Goal: Transaction & Acquisition: Purchase product/service

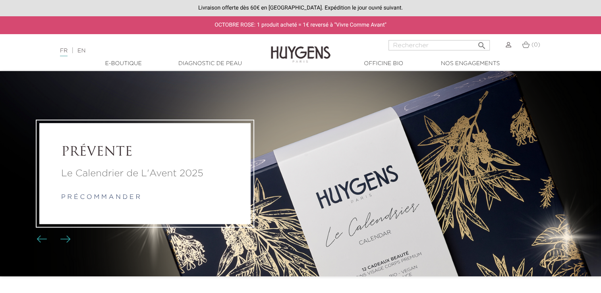
click at [525, 44] on img at bounding box center [526, 44] width 8 height 7
drag, startPoint x: 531, startPoint y: 48, endPoint x: 541, endPoint y: 42, distance: 11.2
click at [541, 42] on div "(0)" at bounding box center [531, 49] width 28 height 19
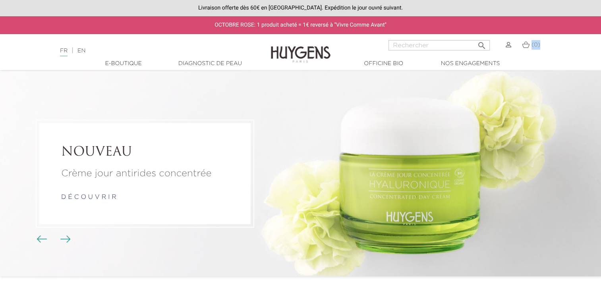
click at [510, 46] on img at bounding box center [509, 45] width 6 height 6
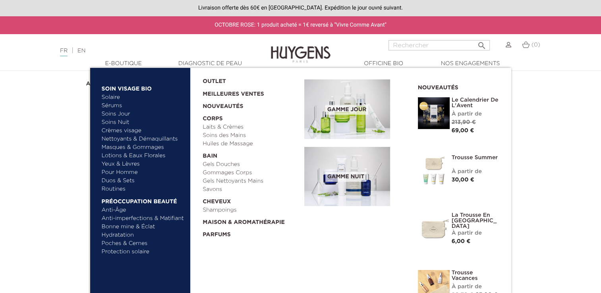
click at [219, 124] on link "Laits & Crèmes" at bounding box center [251, 127] width 96 height 8
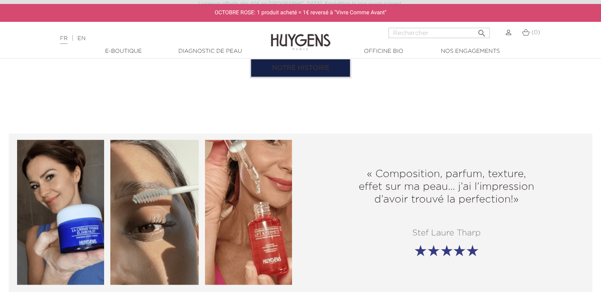
scroll to position [890, 0]
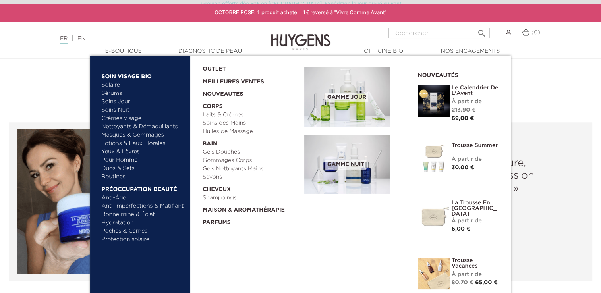
click at [218, 115] on link "Laits & Crèmes" at bounding box center [251, 115] width 96 height 8
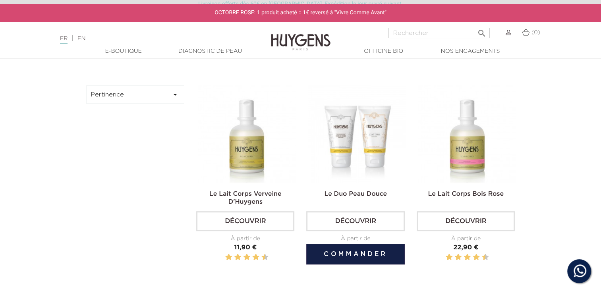
scroll to position [224, 0]
click at [351, 224] on link "Découvrir" at bounding box center [355, 222] width 98 height 20
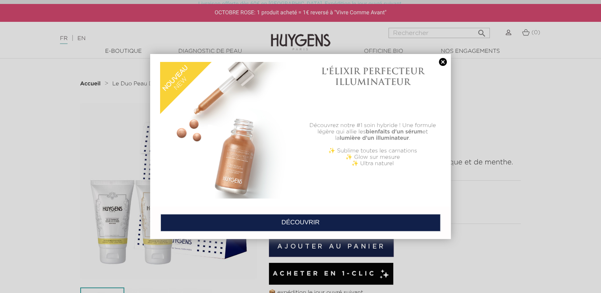
scroll to position [7, 0]
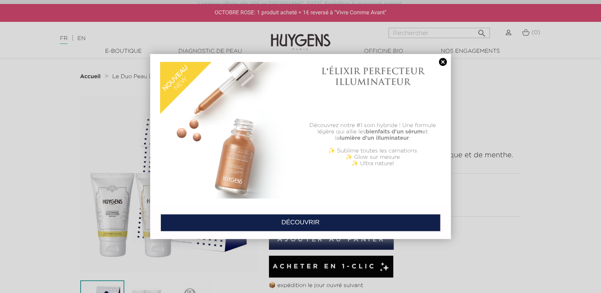
click at [440, 58] on link at bounding box center [443, 62] width 11 height 8
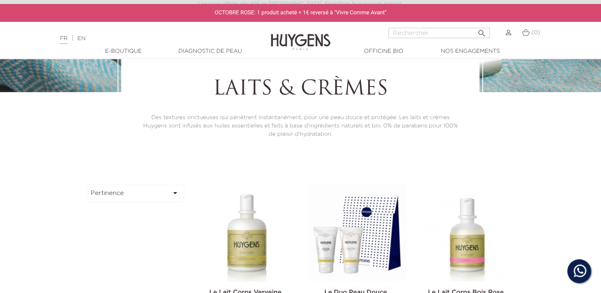
scroll to position [127, 0]
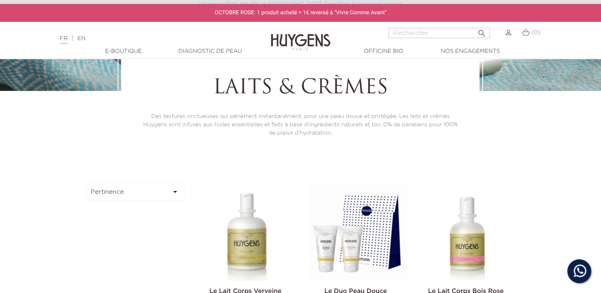
click at [245, 221] on img at bounding box center [247, 232] width 98 height 98
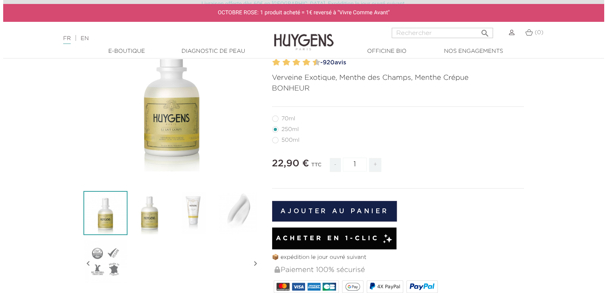
scroll to position [97, 0]
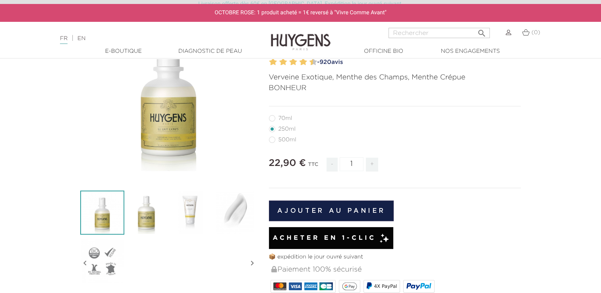
click at [281, 116] on label5"] "70ml" at bounding box center [285, 118] width 33 height 6
radio input "true"
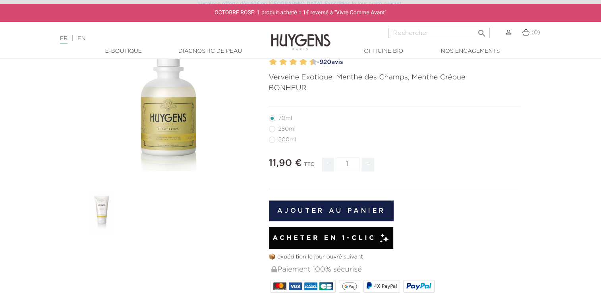
click at [339, 203] on button "Ajouter au panier" at bounding box center [331, 211] width 125 height 21
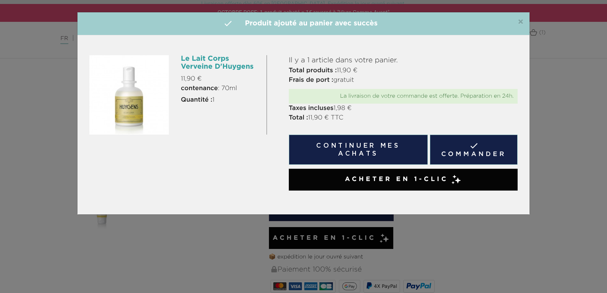
click at [462, 154] on link " Commander" at bounding box center [474, 150] width 88 height 30
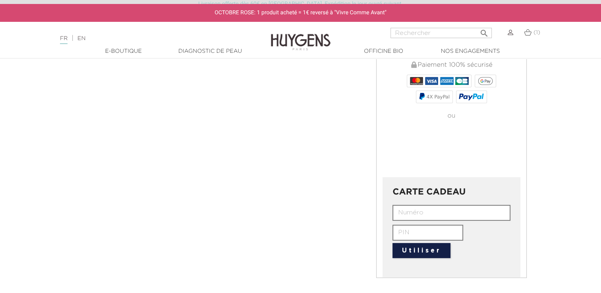
scroll to position [224, 0]
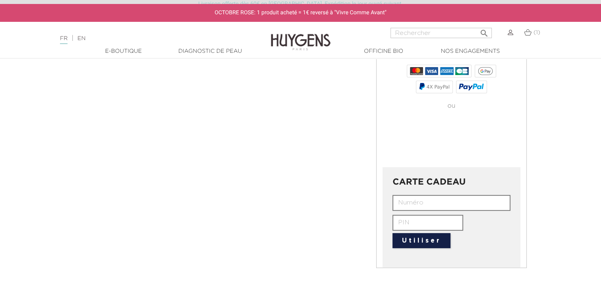
click at [434, 201] on input "text" at bounding box center [452, 203] width 118 height 16
paste input "INMA-GWVR-3RS3-Z6EP"
type input "INMA-GWVR-3RS3-Z6EP"
click at [418, 239] on button "Utiliser" at bounding box center [422, 240] width 58 height 15
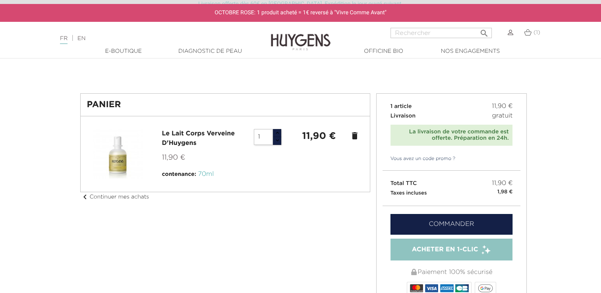
scroll to position [8, 0]
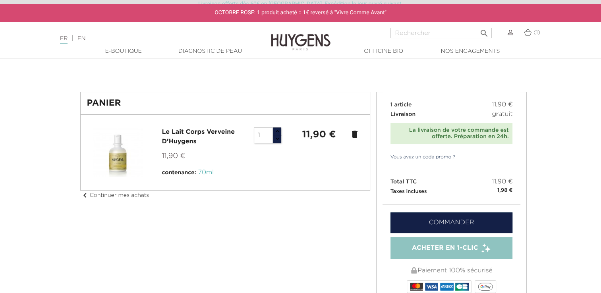
click at [454, 223] on link "Commander" at bounding box center [452, 223] width 122 height 21
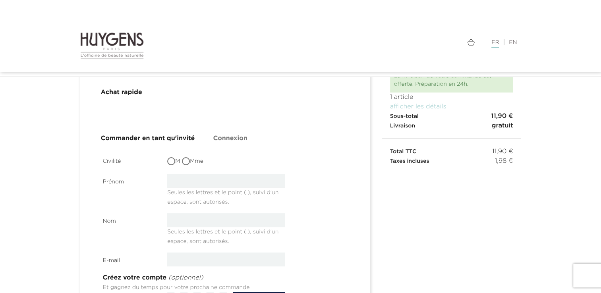
scroll to position [48, 0]
click at [171, 166] on input "M" at bounding box center [172, 163] width 8 height 8
radio input "true"
click at [189, 185] on input "text" at bounding box center [226, 182] width 118 height 14
type input "Oriane"
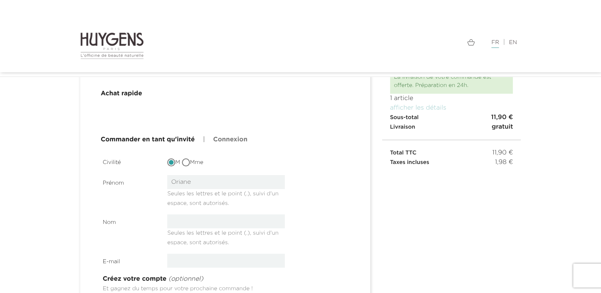
click at [203, 223] on input "text" at bounding box center [226, 222] width 118 height 14
type input "Le Saëc"
click at [197, 265] on input "email" at bounding box center [226, 261] width 118 height 14
type input "oriane.lesaec@gmail.com"
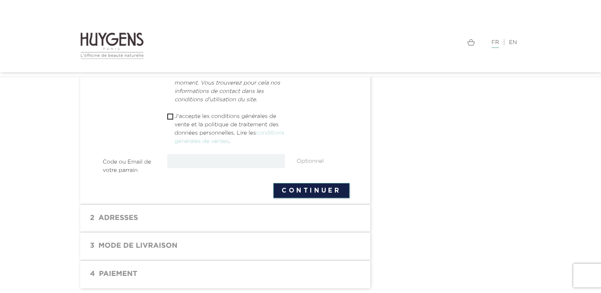
scroll to position [326, 0]
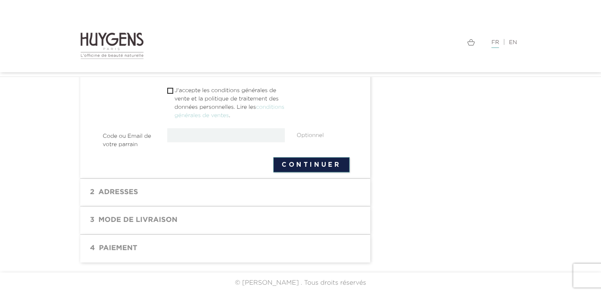
click at [302, 167] on button "Continuer" at bounding box center [311, 164] width 76 height 15
click at [174, 88] on span " J'accepte les conditions générales de vente et la politique de traitement des…" at bounding box center [226, 104] width 118 height 35
click at [171, 89] on input "checkbox" at bounding box center [169, 90] width 5 height 5
checkbox input "true"
click at [316, 165] on button "Continuer" at bounding box center [311, 164] width 76 height 15
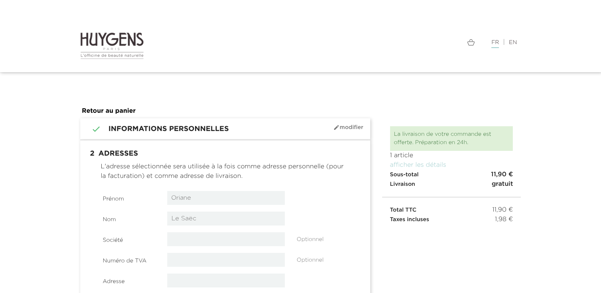
select select "8"
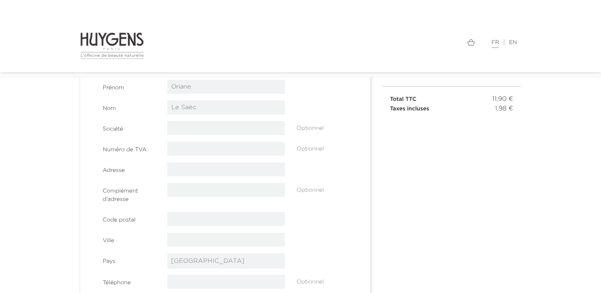
scroll to position [102, 0]
click at [205, 174] on input "text" at bounding box center [226, 169] width 118 height 14
type input "[STREET_ADDRESS]"
click at [154, 193] on label "Complément d'adresse" at bounding box center [129, 193] width 65 height 21
click at [172, 190] on input "text" at bounding box center [226, 190] width 118 height 14
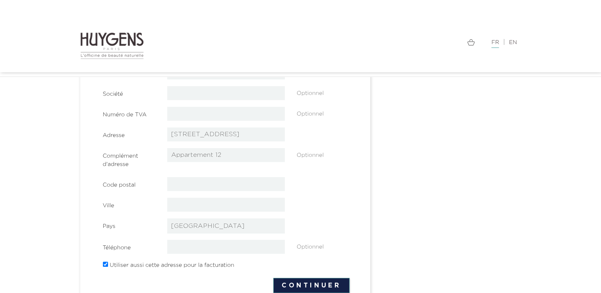
scroll to position [138, 0]
type input "Appartement 12"
click at [199, 183] on input "text" at bounding box center [226, 183] width 118 height 14
type input "33 000"
click at [189, 203] on input "text" at bounding box center [226, 204] width 118 height 14
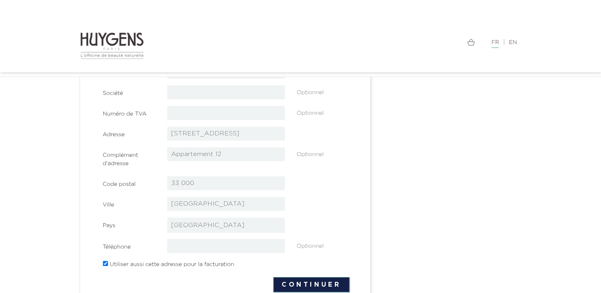
type input "[GEOGRAPHIC_DATA]"
click at [246, 182] on input "33 000" at bounding box center [226, 183] width 118 height 14
click at [240, 244] on input "tel" at bounding box center [226, 246] width 118 height 14
click at [374, 197] on div " 1 Informations personnelles mode_edit Modifier Commander en tant qu'invité | …" at bounding box center [225, 163] width 302 height 383
click at [311, 281] on button "Continuer" at bounding box center [311, 284] width 76 height 15
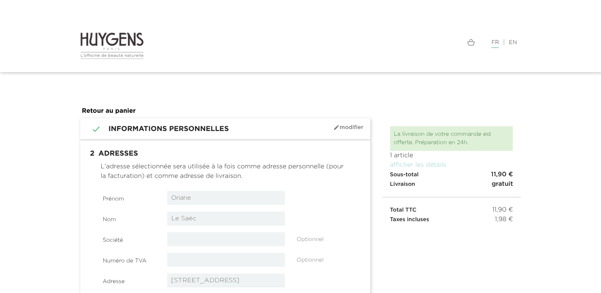
select select "8"
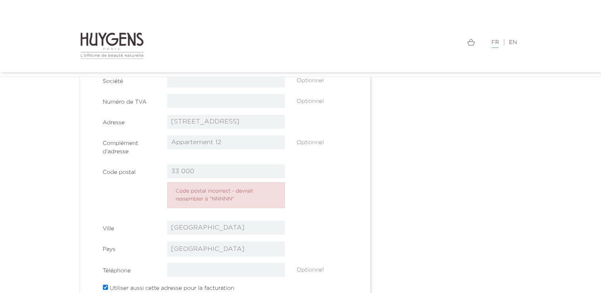
scroll to position [153, 0]
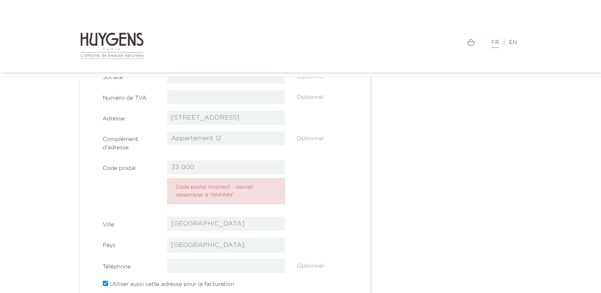
click at [181, 168] on input "33 000" at bounding box center [226, 168] width 118 height 14
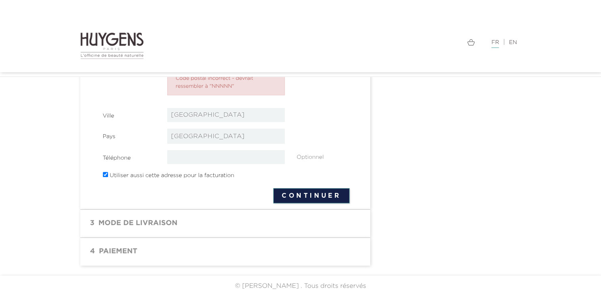
scroll to position [265, 0]
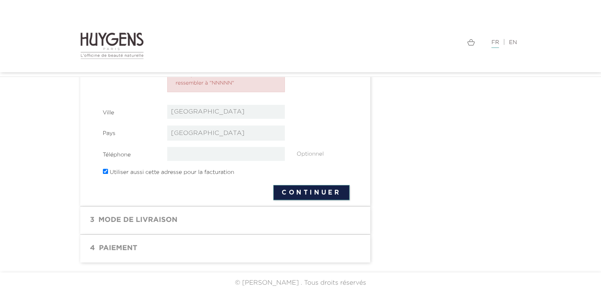
type input "33000"
click at [311, 192] on button "Continuer" at bounding box center [311, 192] width 76 height 15
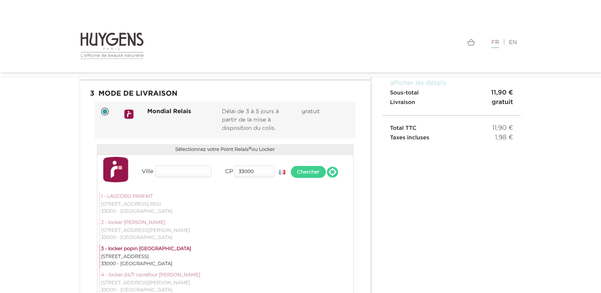
scroll to position [75, 0]
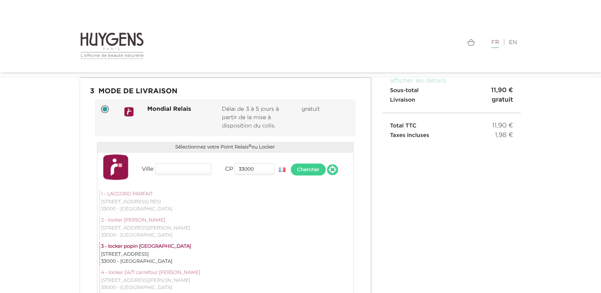
click at [192, 168] on input "Ville" at bounding box center [183, 169] width 56 height 12
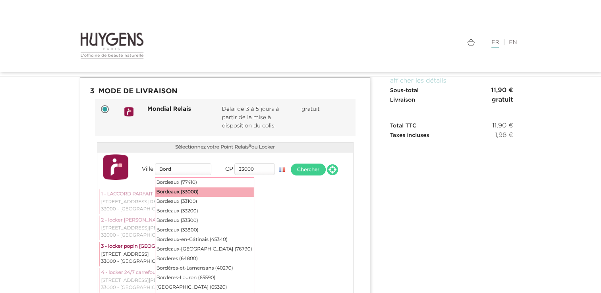
click at [186, 190] on div "Bordeaux (33000)" at bounding box center [204, 193] width 99 height 10
type input "[GEOGRAPHIC_DATA]"
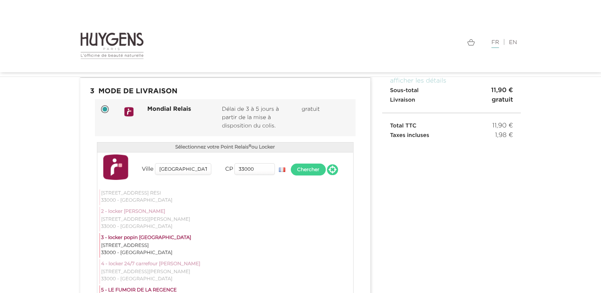
scroll to position [13, 0]
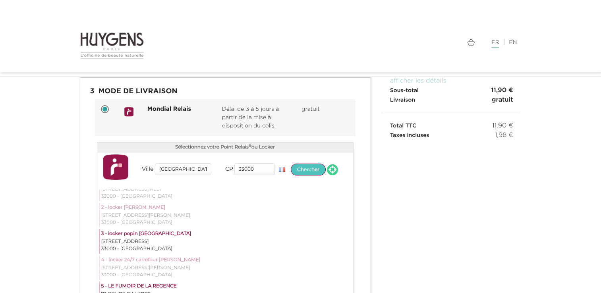
click at [310, 165] on button "Chercher" at bounding box center [308, 170] width 35 height 12
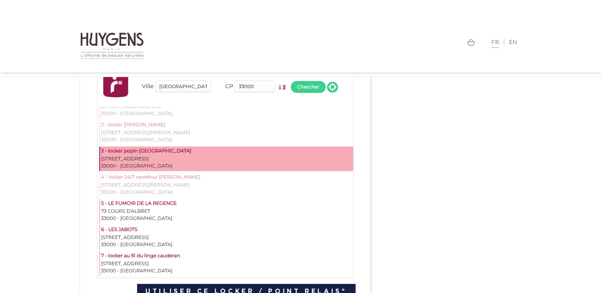
click at [164, 160] on div "[STREET_ADDRESS]" at bounding box center [226, 159] width 251 height 7
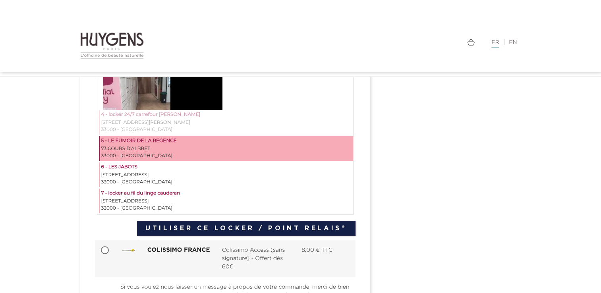
scroll to position [229, 0]
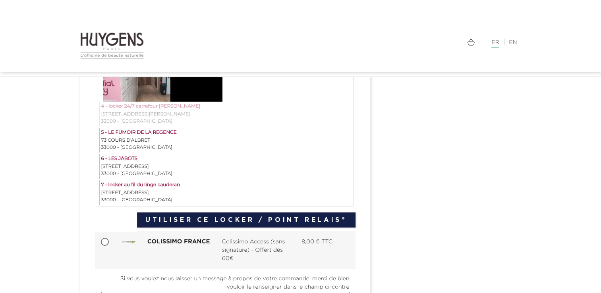
click at [295, 217] on button "Utiliser ce Locker / Point Relais®" at bounding box center [246, 220] width 218 height 15
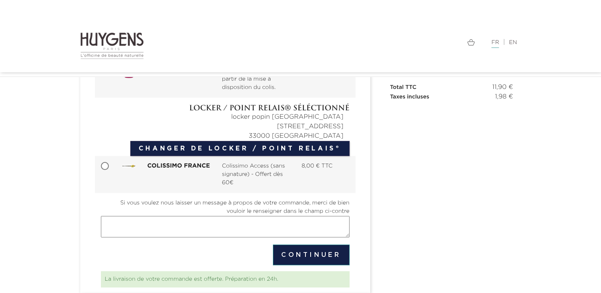
scroll to position [114, 0]
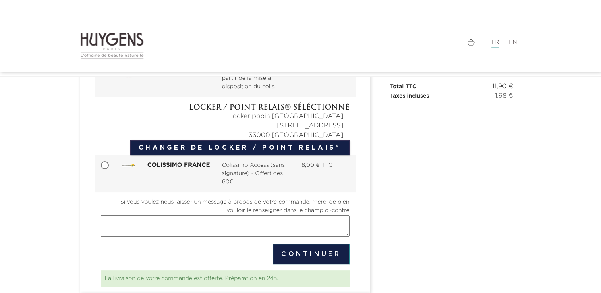
click at [302, 250] on button "Continuer" at bounding box center [311, 254] width 77 height 21
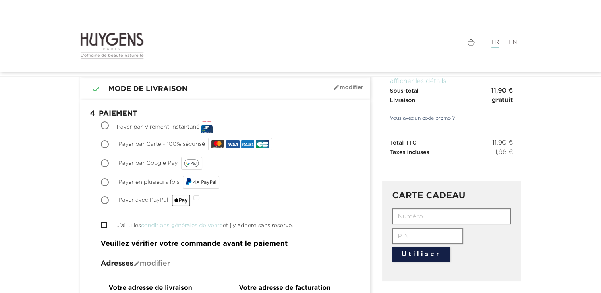
scroll to position [77, 0]
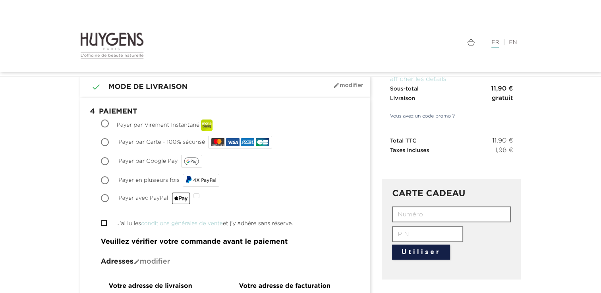
click at [415, 209] on input "text" at bounding box center [451, 215] width 119 height 16
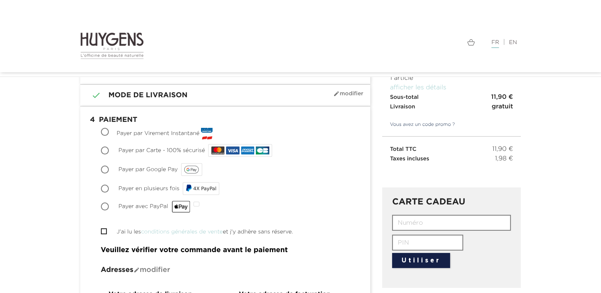
scroll to position [67, 0]
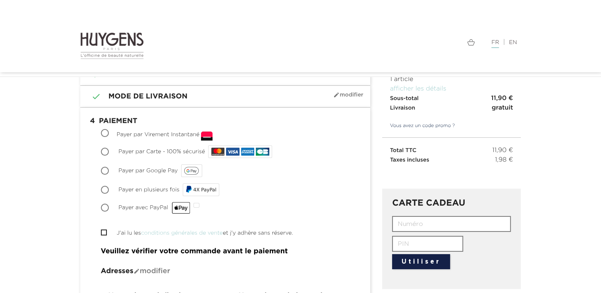
click at [183, 149] on span "Payer par Carte - 100% sécurisé" at bounding box center [161, 152] width 87 height 6
click at [110, 149] on input "Payer par Carte - 100% sécurisé" at bounding box center [106, 153] width 8 height 8
radio input "true"
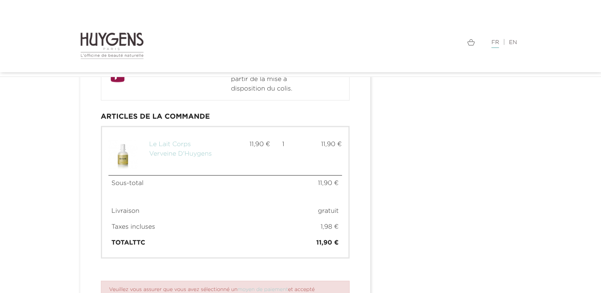
scroll to position [513, 0]
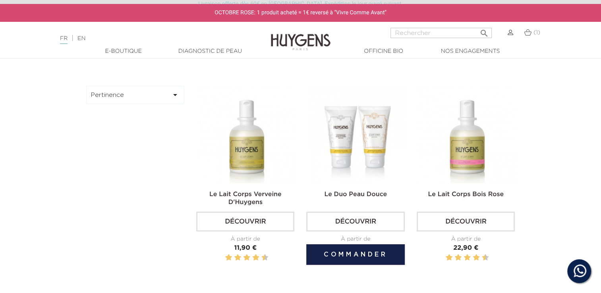
scroll to position [224, 0]
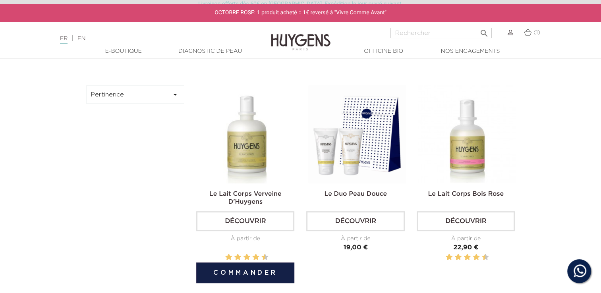
click at [250, 269] on button "Commander" at bounding box center [245, 273] width 98 height 21
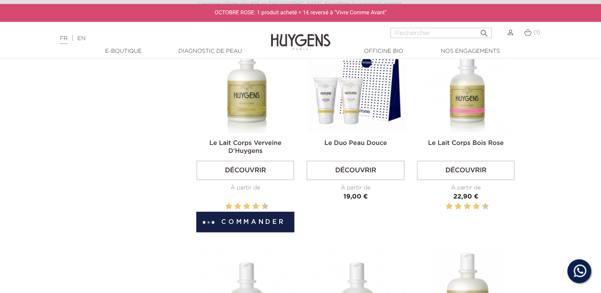
scroll to position [281, 0]
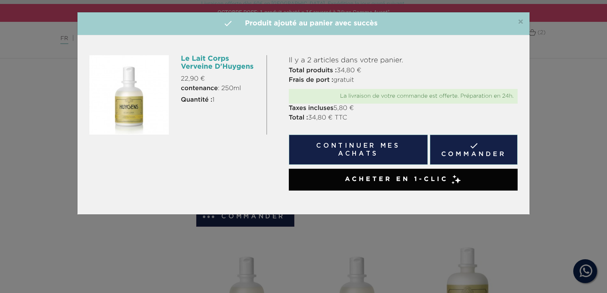
click at [521, 23] on span "×" at bounding box center [521, 22] width 6 height 10
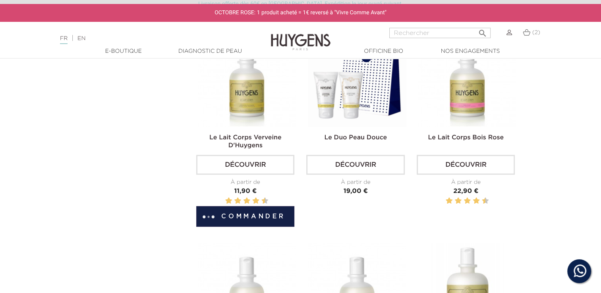
click at [533, 31] on span "(2)" at bounding box center [537, 33] width 8 height 6
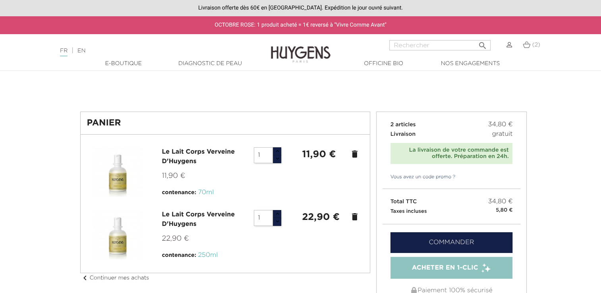
click at [354, 215] on icon "delete" at bounding box center [355, 217] width 10 height 10
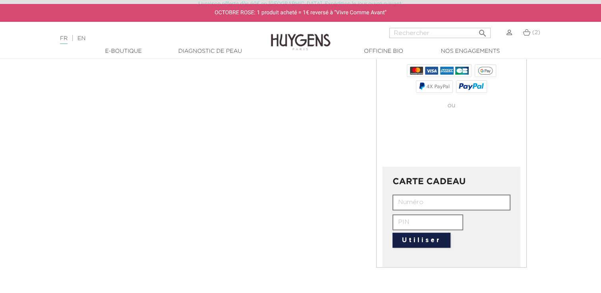
scroll to position [223, 0]
click at [442, 196] on input "text" at bounding box center [452, 204] width 118 height 16
paste input "INMA-GWVR-3RS3-Z6EP"
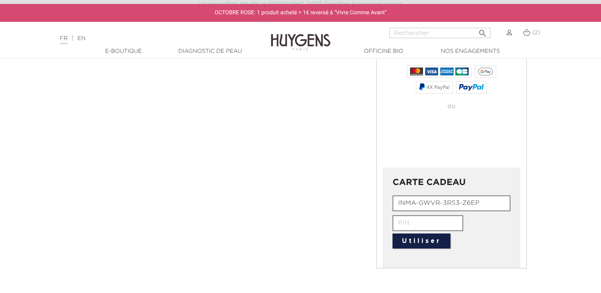
click at [486, 203] on input "INMA-GWVR-3RS3-Z6EP" at bounding box center [452, 204] width 118 height 16
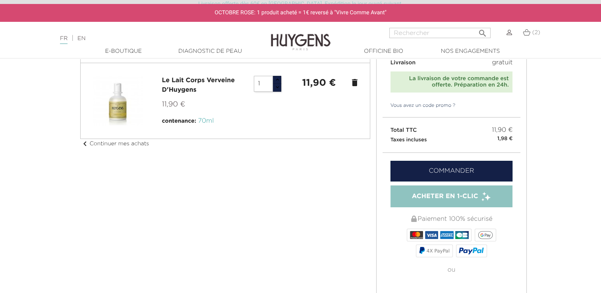
scroll to position [0, 0]
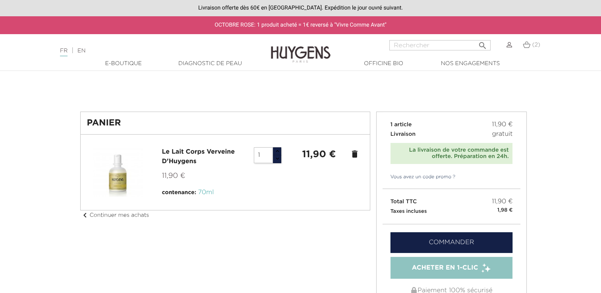
type input "INMA-GWVR-3RS3-Z6EP"
click at [450, 174] on link "Vous avez un code promo ?" at bounding box center [419, 177] width 73 height 7
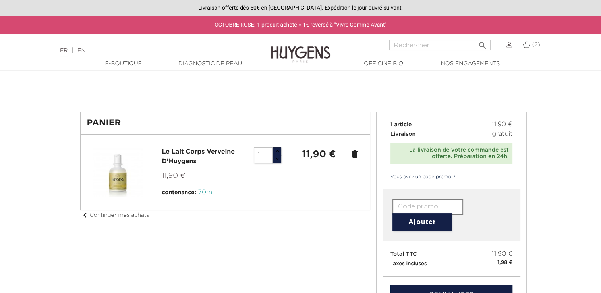
click at [434, 204] on input "text" at bounding box center [428, 207] width 71 height 16
paste input "INMA-GWVR-3RS3-Z6EP"
type input "INMA-GWVR-3RS3-Z6EP"
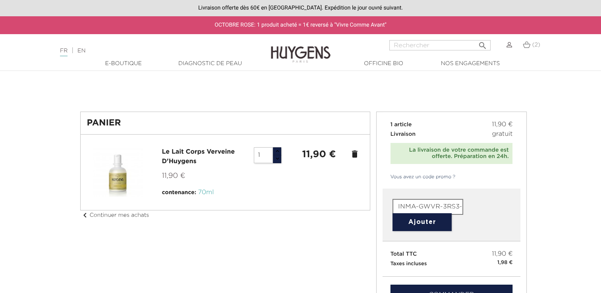
click at [428, 226] on button "Ajouter" at bounding box center [422, 222] width 59 height 18
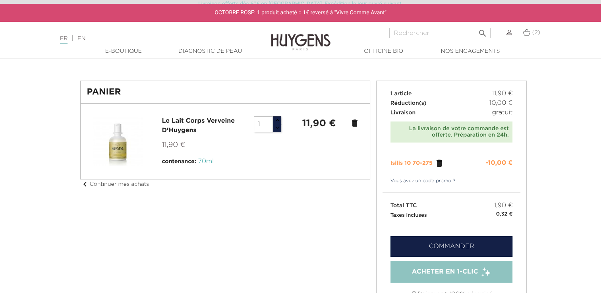
scroll to position [20, 0]
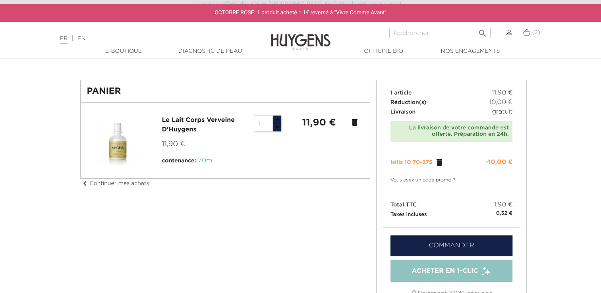
click at [444, 244] on link "Commander" at bounding box center [452, 246] width 122 height 21
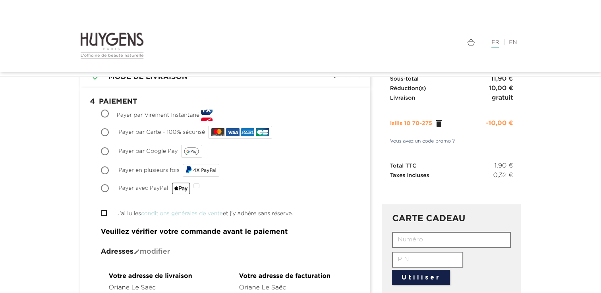
scroll to position [88, 0]
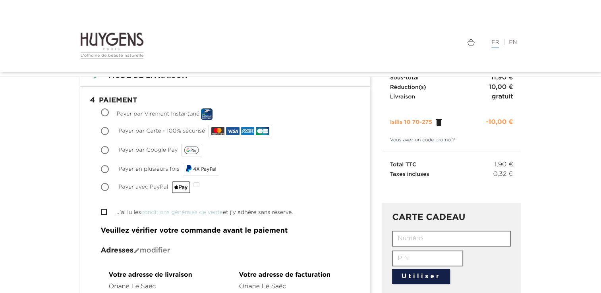
click at [193, 128] on span "Payer par Carte - 100% sécurisé" at bounding box center [161, 131] width 87 height 6
click at [110, 128] on input "Payer par Carte - 100% sécurisé" at bounding box center [106, 132] width 8 height 8
radio input "true"
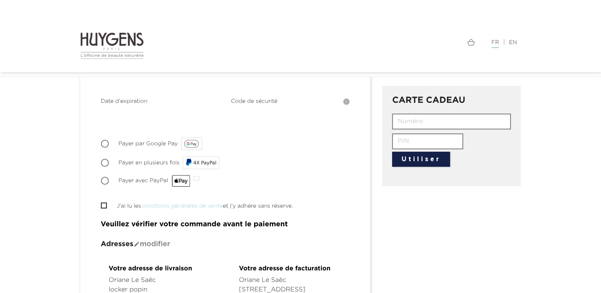
scroll to position [207, 0]
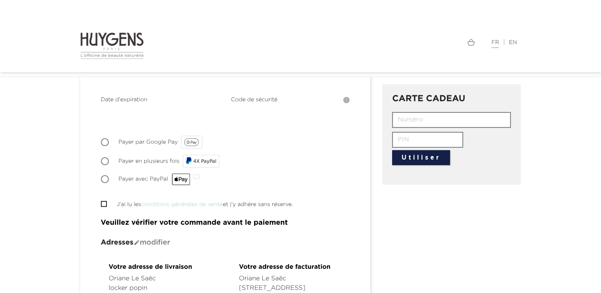
click at [105, 202] on input "J'ai lu les conditions générales de vente et j'y adhère sans réserve." at bounding box center [103, 204] width 5 height 5
checkbox input "true"
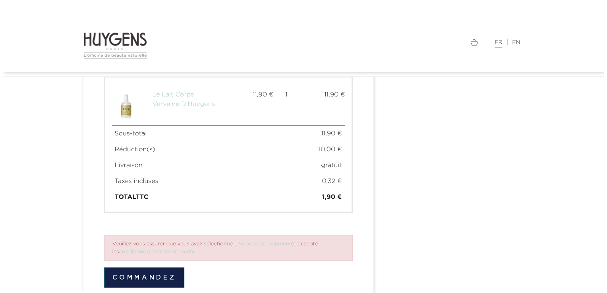
scroll to position [558, 0]
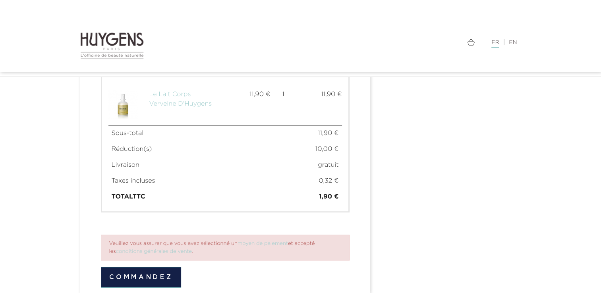
click at [153, 267] on button "Commandez" at bounding box center [141, 277] width 81 height 21
